Goal: Task Accomplishment & Management: Use online tool/utility

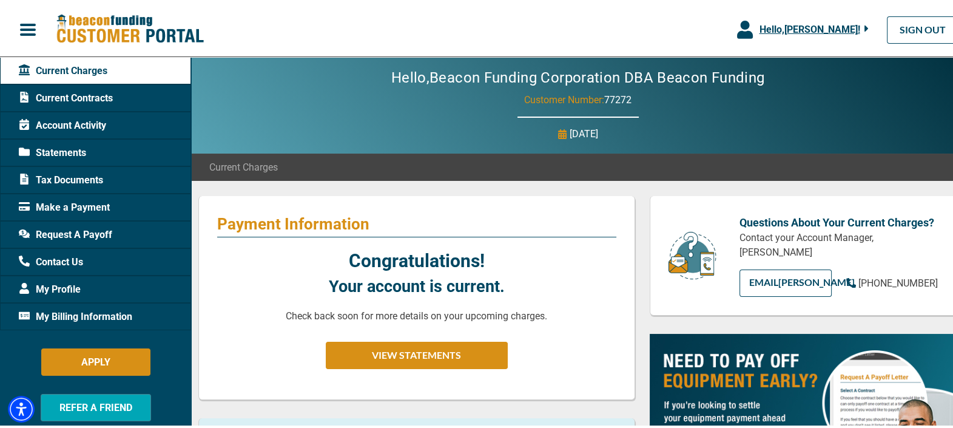
click at [771, 30] on span "Hello, [PERSON_NAME] !" at bounding box center [809, 27] width 101 height 12
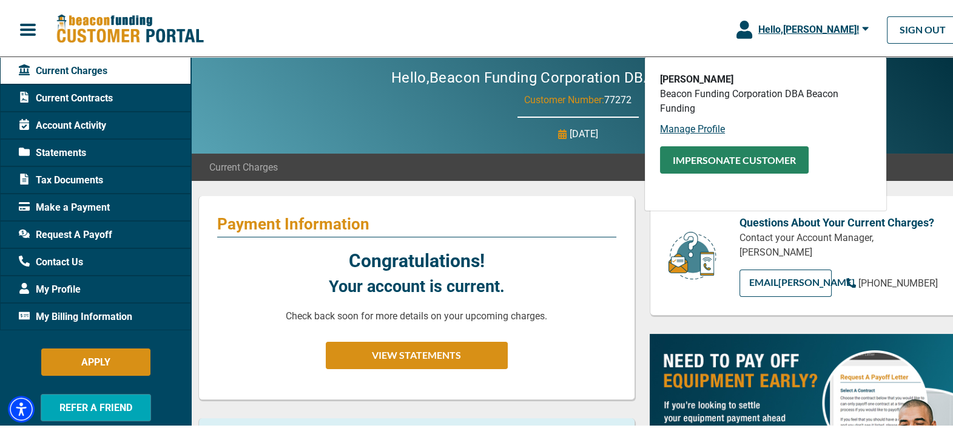
click at [691, 157] on button "Impersonate Customer" at bounding box center [734, 157] width 149 height 27
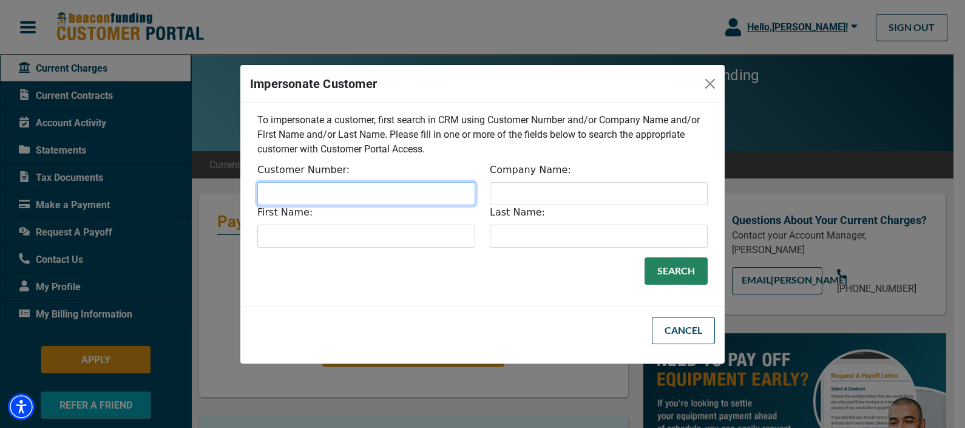
click at [319, 182] on input "Customer Number:" at bounding box center [366, 193] width 218 height 23
paste input "33798"
type input "33798"
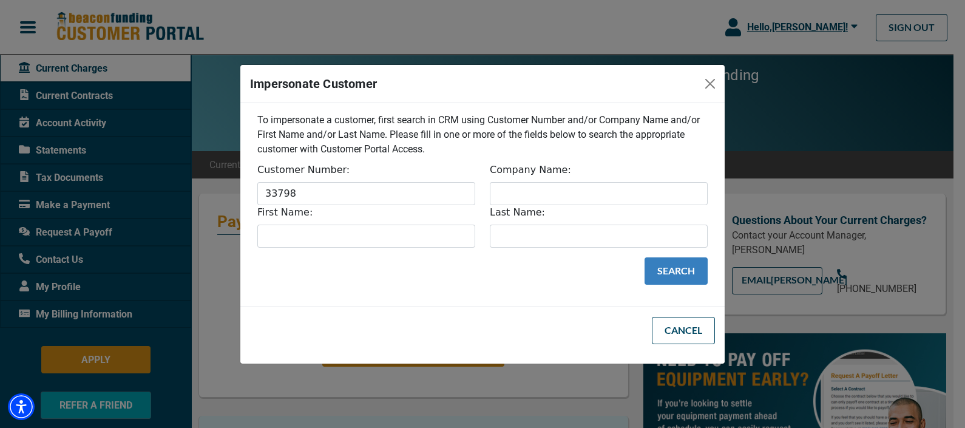
click at [660, 266] on button "Search" at bounding box center [675, 270] width 63 height 27
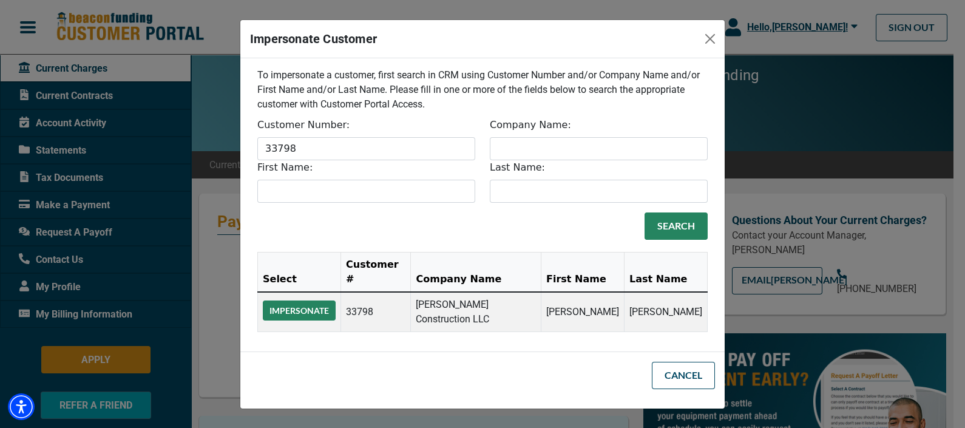
click at [309, 300] on button "Impersonate" at bounding box center [299, 310] width 73 height 20
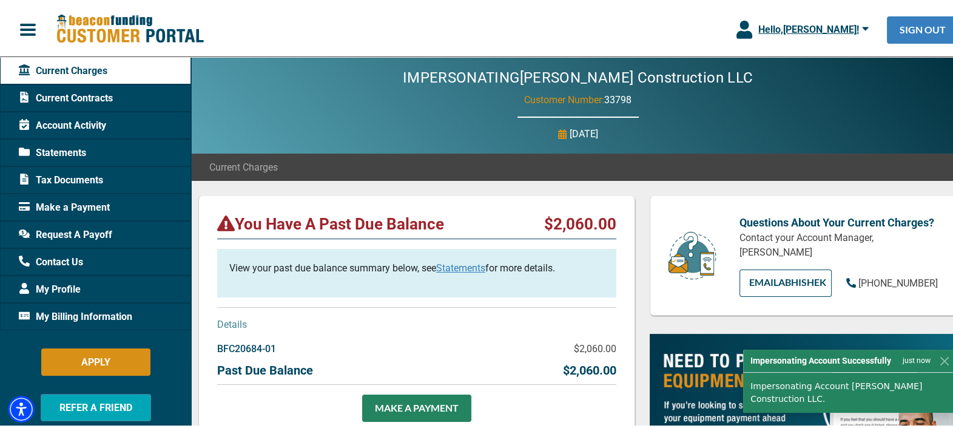
click at [771, 23] on link "SIGN OUT" at bounding box center [923, 27] width 72 height 27
